Goal: Complete application form

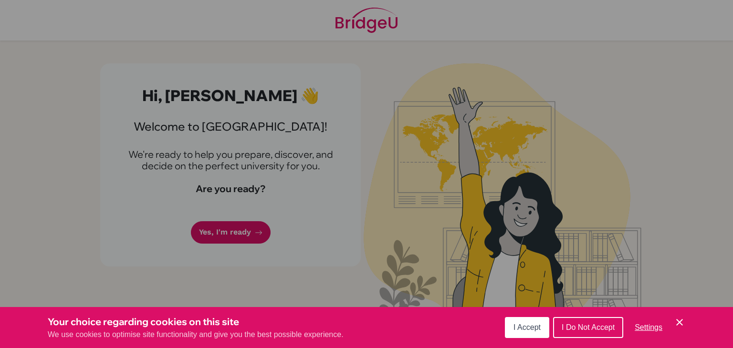
click at [522, 333] on button "I Accept" at bounding box center [527, 327] width 44 height 21
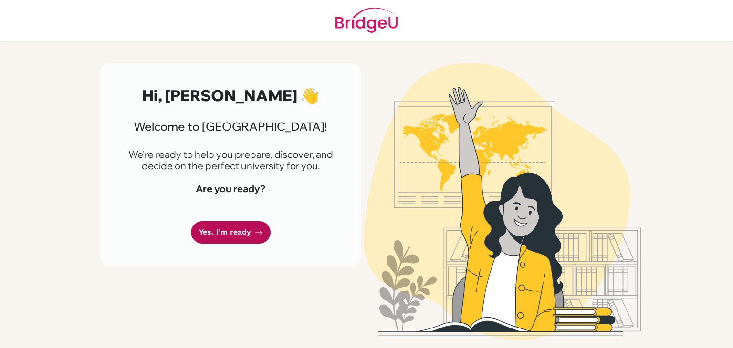
click at [247, 234] on link "Yes, I'm ready" at bounding box center [231, 232] width 80 height 22
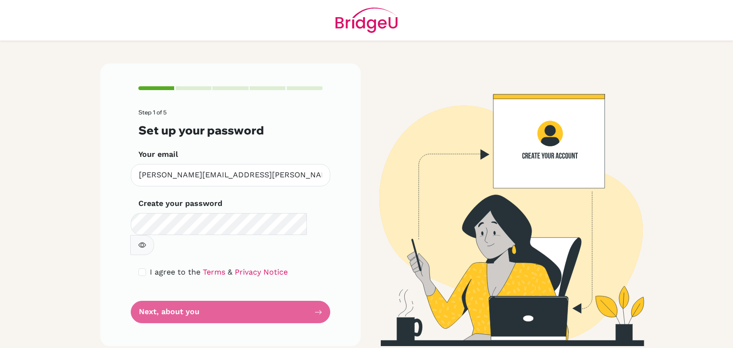
click at [154, 235] on button "button" at bounding box center [142, 245] width 24 height 20
click at [140, 269] on input "checkbox" at bounding box center [142, 273] width 8 height 8
checkbox input "true"
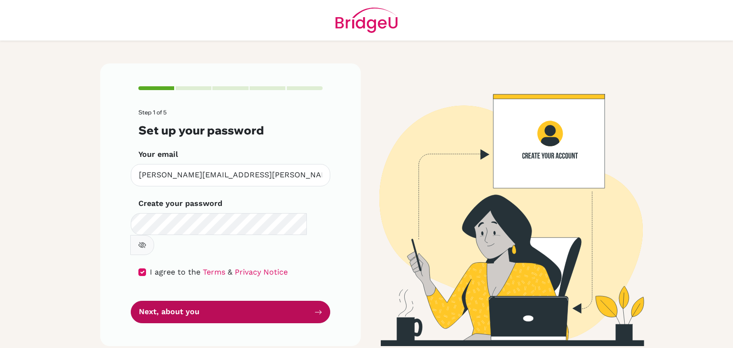
click at [177, 301] on button "Next, about you" at bounding box center [230, 312] width 199 height 22
